Goal: Information Seeking & Learning: Learn about a topic

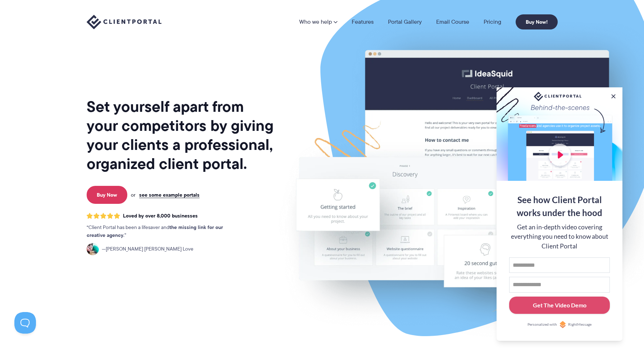
click at [492, 17] on nav "Who we help Who we help View pricing Agencies See how Client Portal can help gi…" at bounding box center [428, 21] width 259 height 15
click at [492, 19] on link "Pricing" at bounding box center [493, 22] width 18 height 6
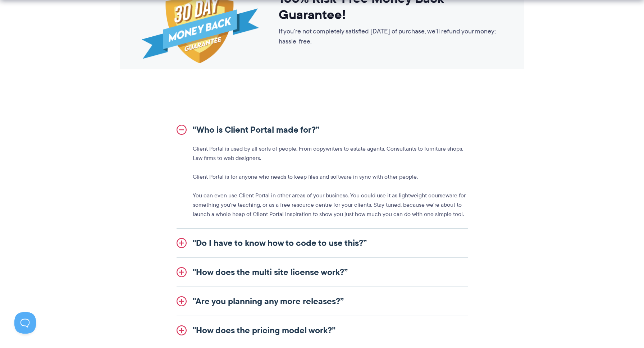
scroll to position [743, 0]
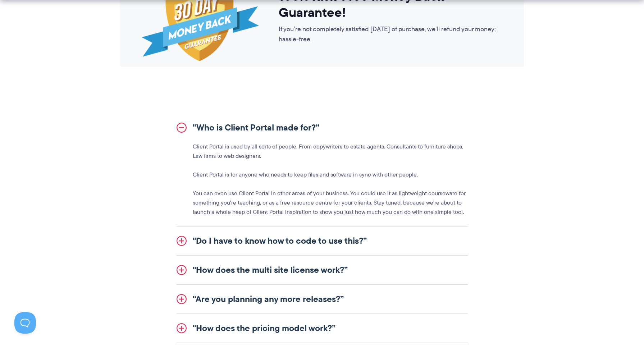
click at [262, 244] on link ""Do I have to know how to code to use this?”" at bounding box center [322, 241] width 291 height 29
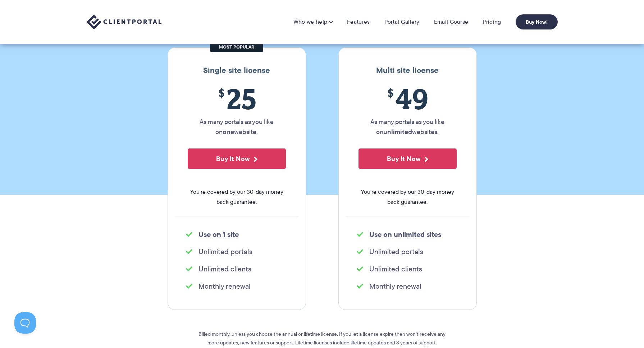
scroll to position [0, 0]
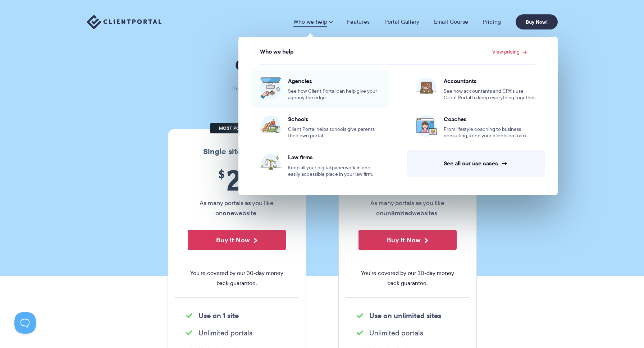
click at [312, 85] on span "Agencies" at bounding box center [334, 80] width 92 height 7
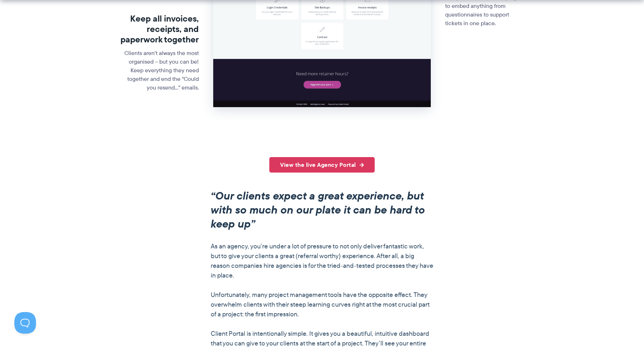
scroll to position [431, 0]
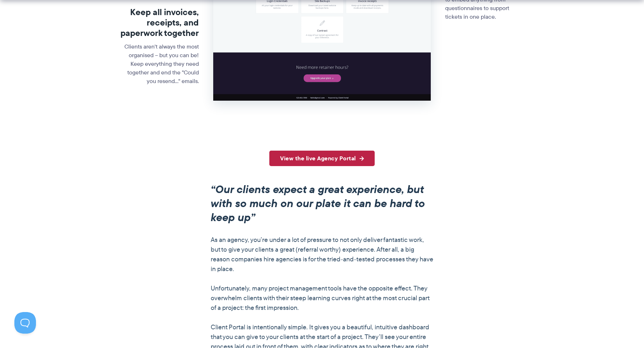
click at [323, 162] on link "View the live Agency Portal" at bounding box center [321, 158] width 105 height 15
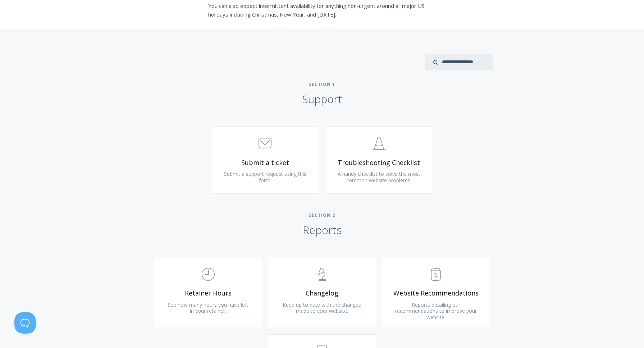
scroll to position [269, 0]
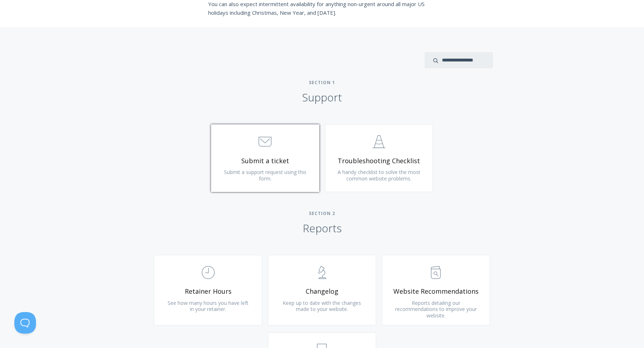
click at [291, 134] on span ".st0{fill:none;stroke:#000000;stroke-width:2;stroke-miterlimit:10;} 3. Communic…" at bounding box center [265, 142] width 86 height 22
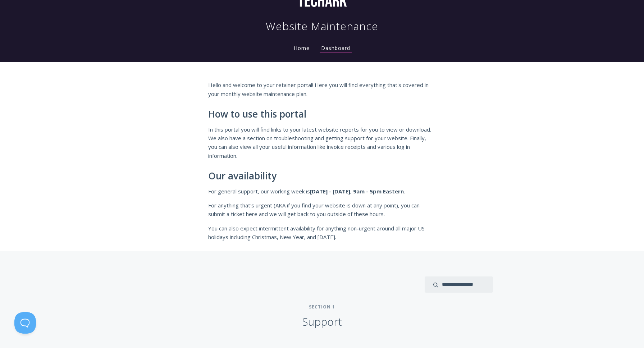
scroll to position [0, 0]
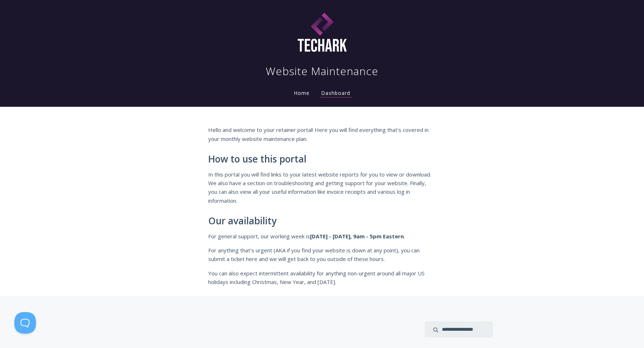
click at [301, 96] on link "Home" at bounding box center [301, 93] width 19 height 7
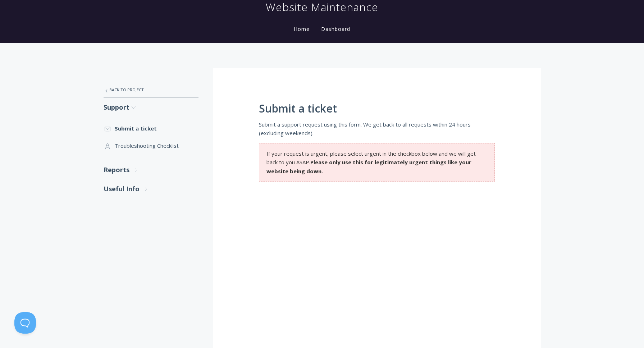
scroll to position [62, 0]
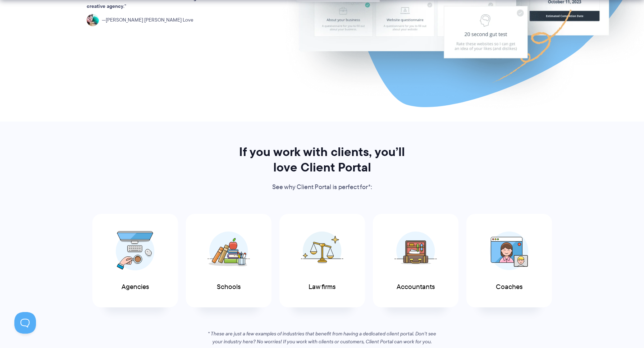
scroll to position [298, 0]
